Goal: Navigation & Orientation: Find specific page/section

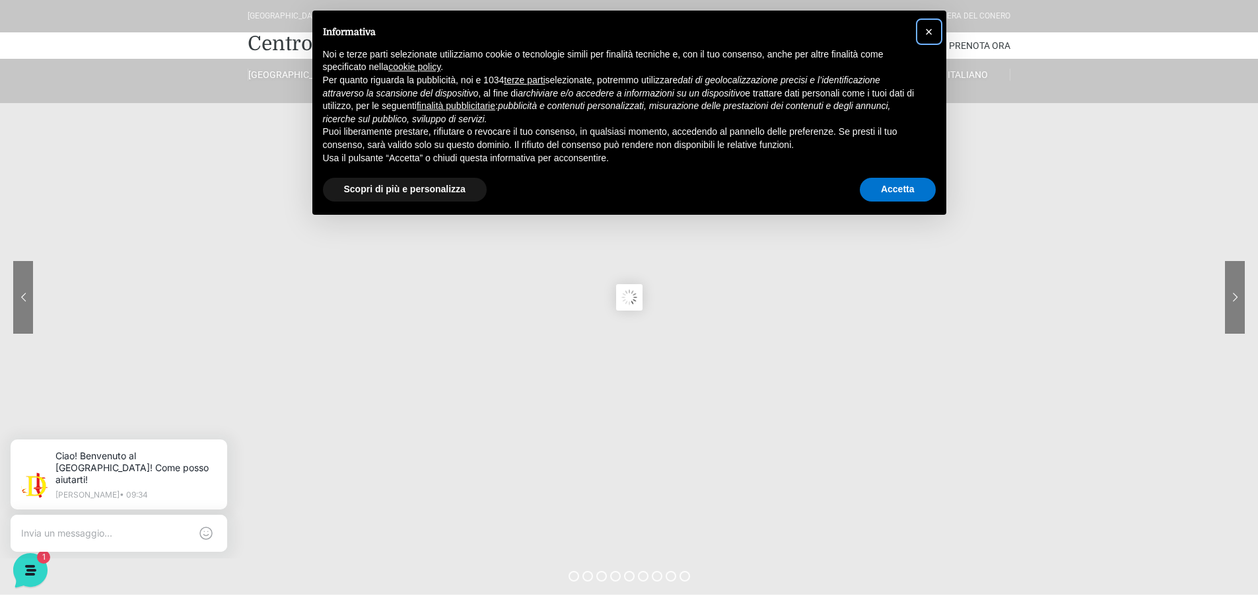
click at [933, 32] on button "×" at bounding box center [929, 31] width 21 height 21
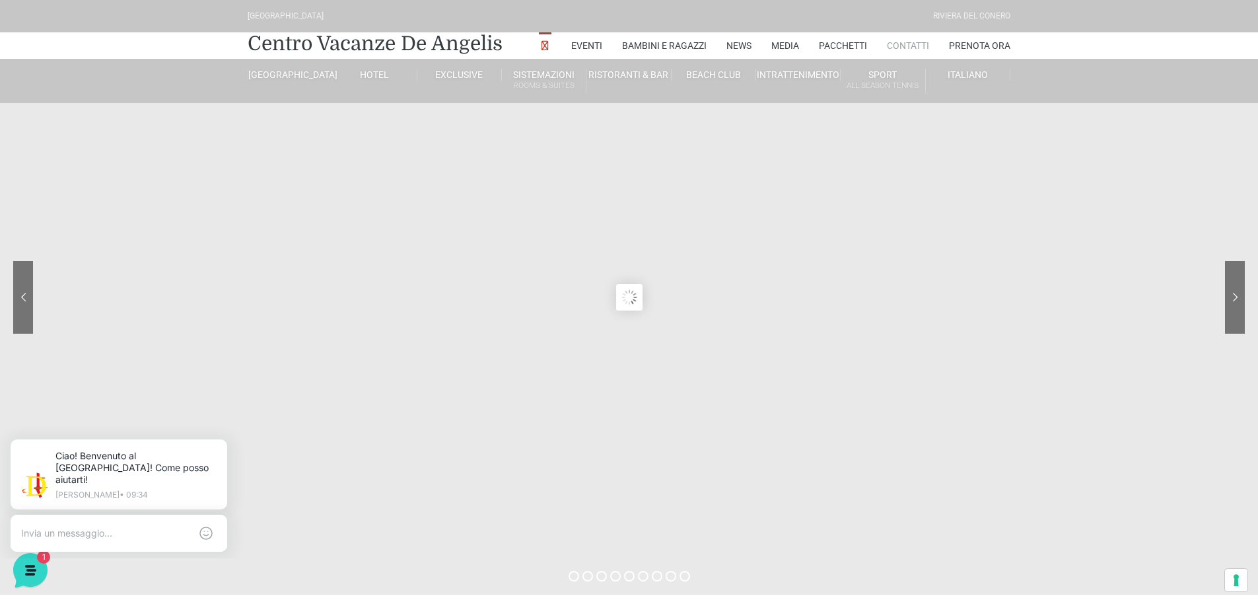
click at [908, 45] on link "Contatti" at bounding box center [908, 45] width 42 height 26
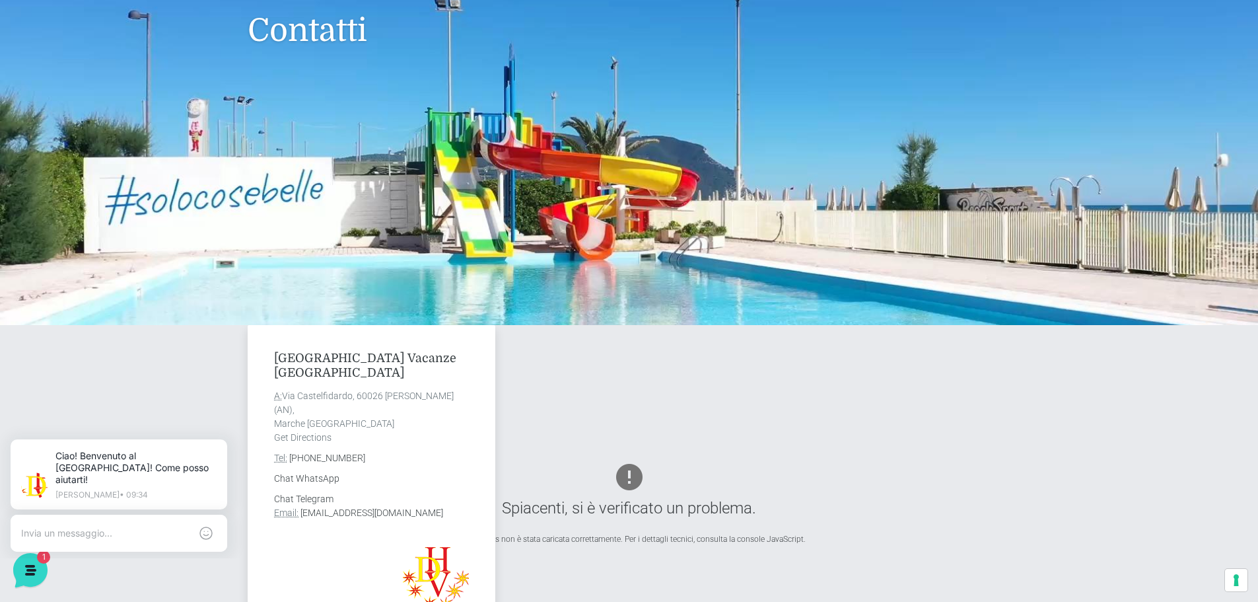
scroll to position [267, 0]
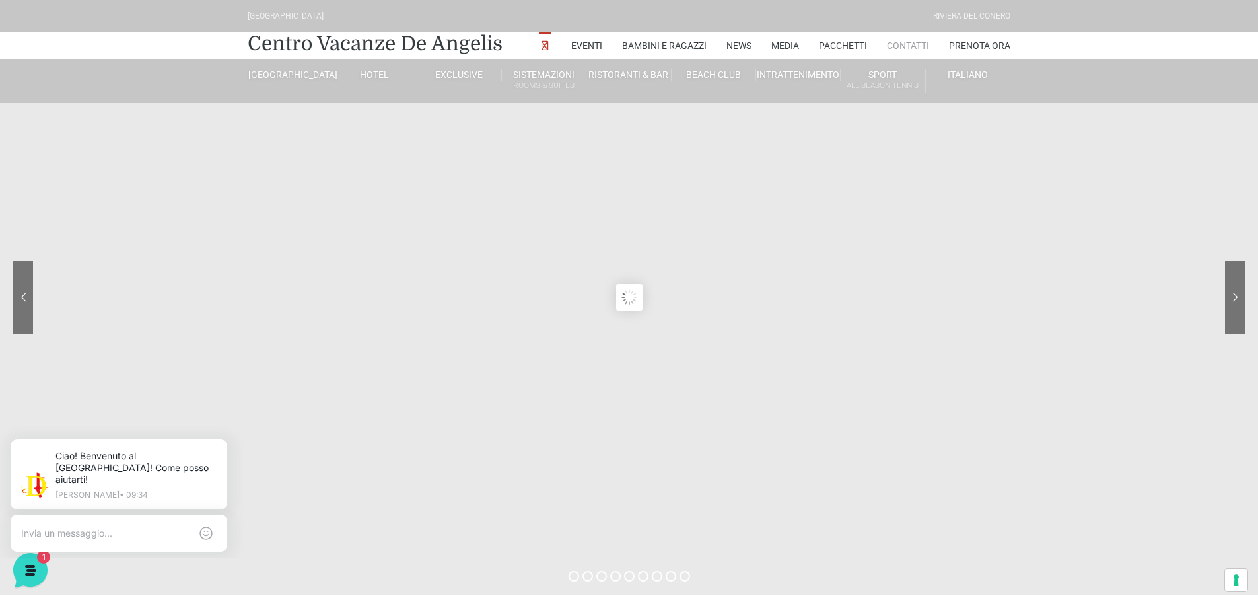
click at [916, 46] on link "Contatti" at bounding box center [908, 45] width 42 height 26
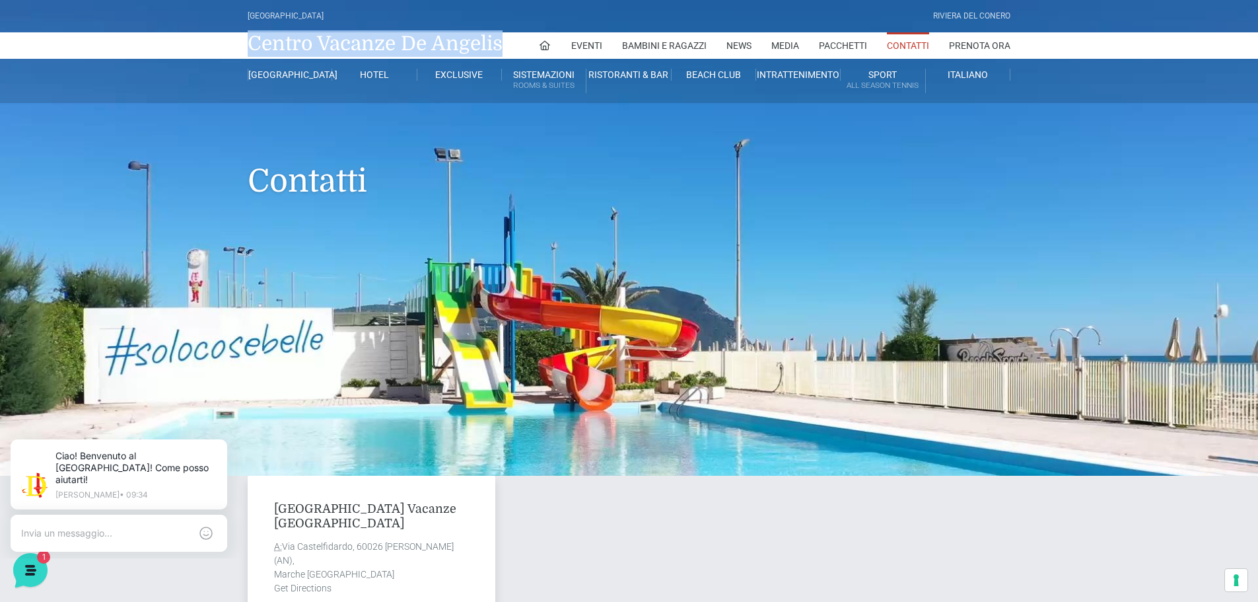
drag, startPoint x: 516, startPoint y: 42, endPoint x: 251, endPoint y: 47, distance: 264.9
click at [251, 47] on div "Centro Vacanze De Angelis Eventi Miss Italia Cerimonie Team building Bambini e …" at bounding box center [629, 45] width 773 height 26
copy div "Centro Vacanze De Angelis"
click at [276, 79] on link "[GEOGRAPHIC_DATA]" at bounding box center [290, 75] width 85 height 12
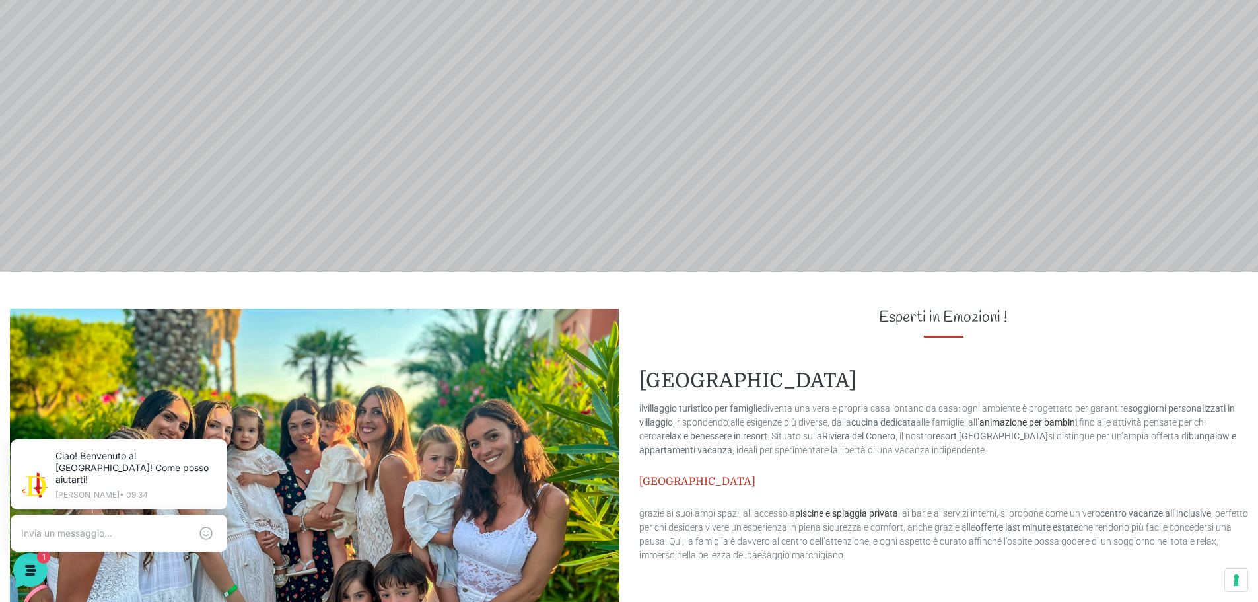
scroll to position [660, 0]
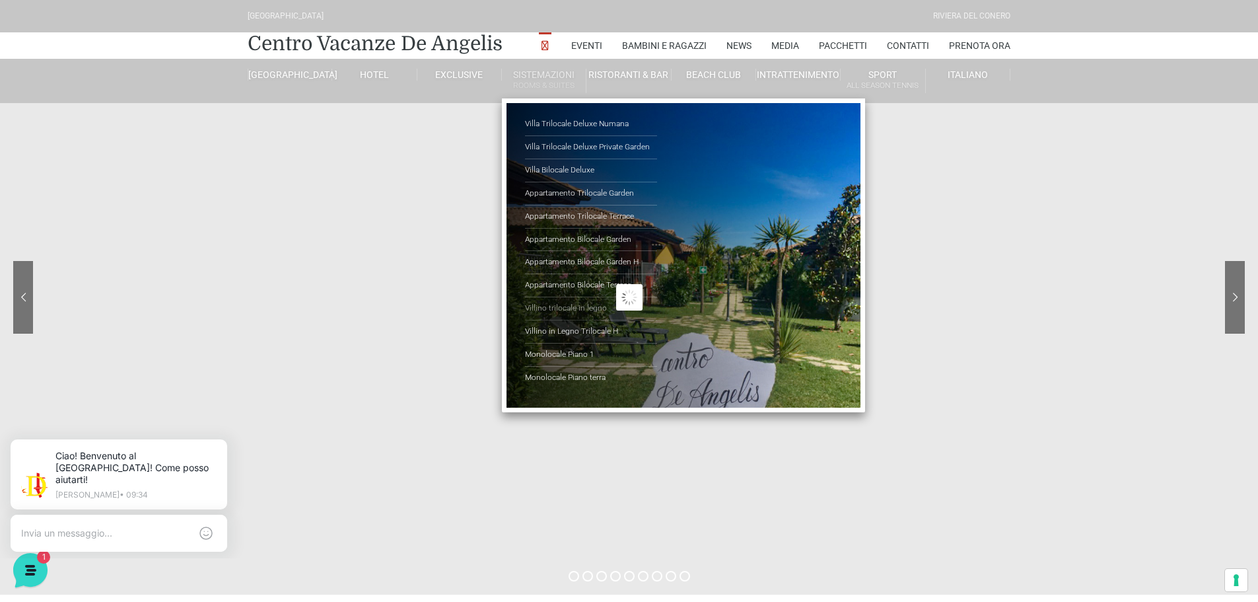
click at [572, 302] on link "Villino trilocale in legno" at bounding box center [591, 308] width 132 height 23
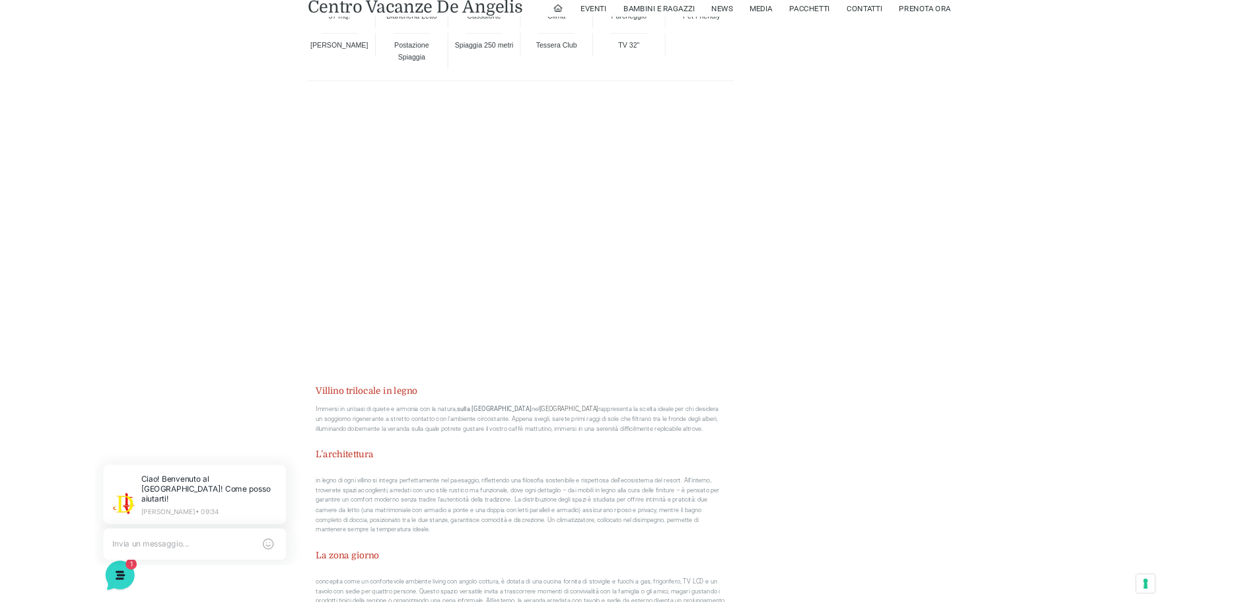
scroll to position [1255, 0]
